Goal: Navigation & Orientation: Understand site structure

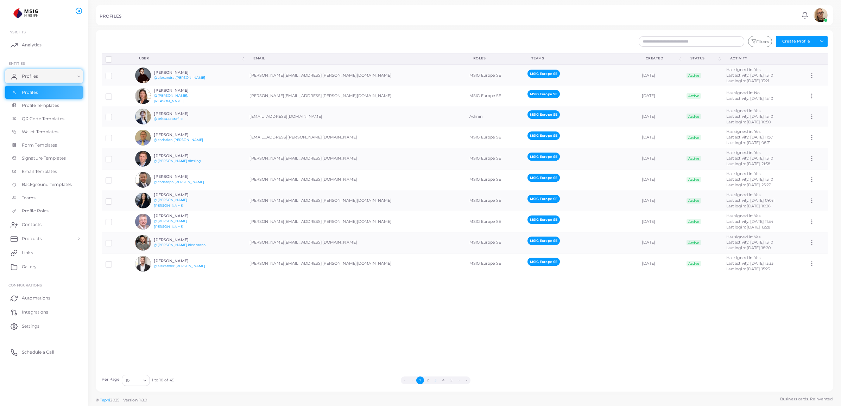
click at [434, 377] on button "3" at bounding box center [436, 381] width 8 height 8
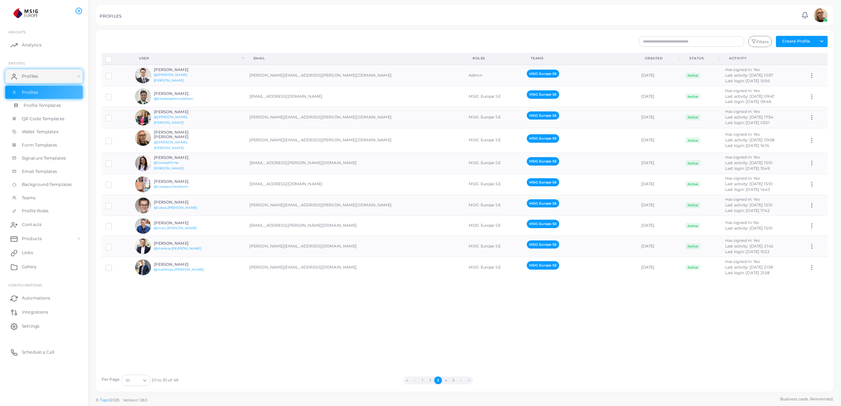
click at [62, 106] on link "Profile Templates" at bounding box center [43, 105] width 77 height 13
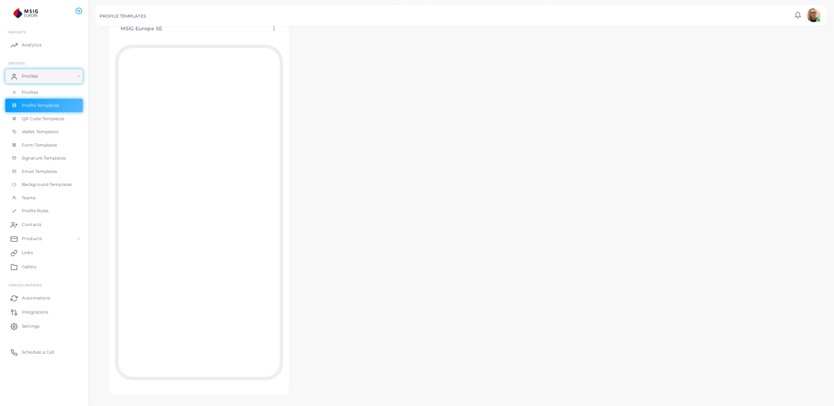
scroll to position [63, 0]
click at [33, 115] on link "QR Code Templates" at bounding box center [43, 118] width 77 height 13
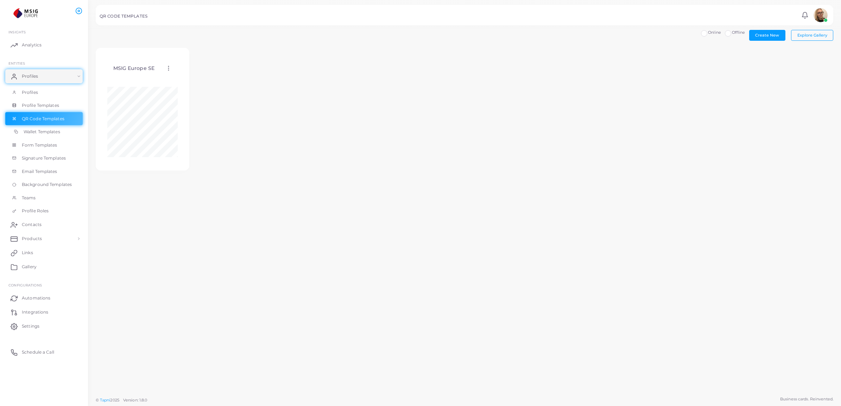
click at [32, 131] on span "Wallet Templates" at bounding box center [42, 132] width 37 height 6
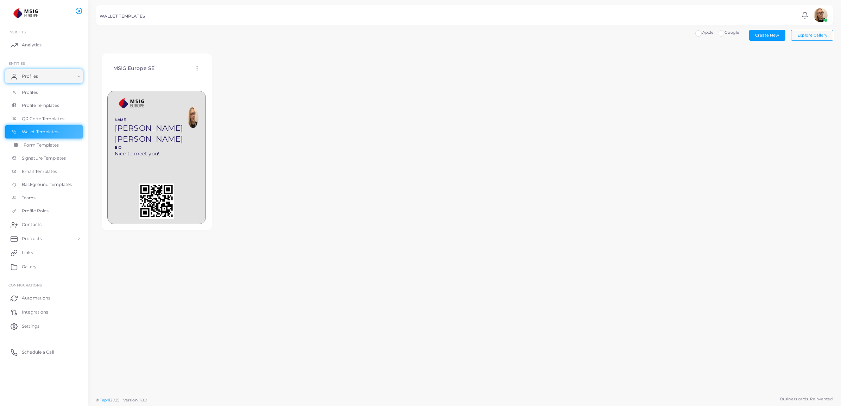
click at [45, 141] on link "Form Templates" at bounding box center [43, 145] width 77 height 13
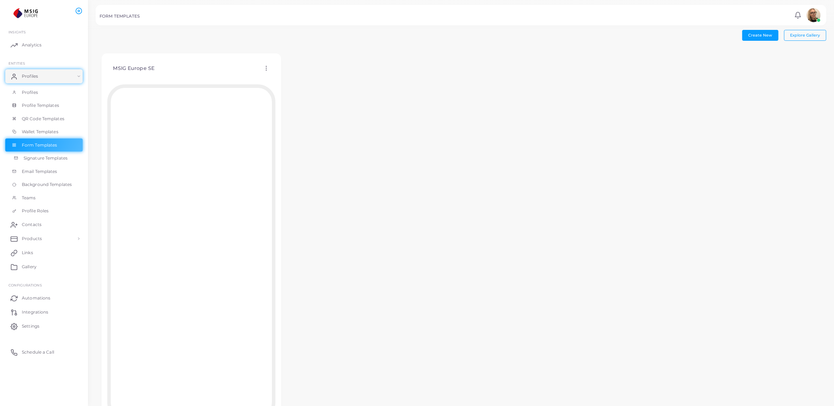
click at [27, 158] on span "Signature Templates" at bounding box center [46, 158] width 44 height 6
